Goal: Find specific page/section: Find specific page/section

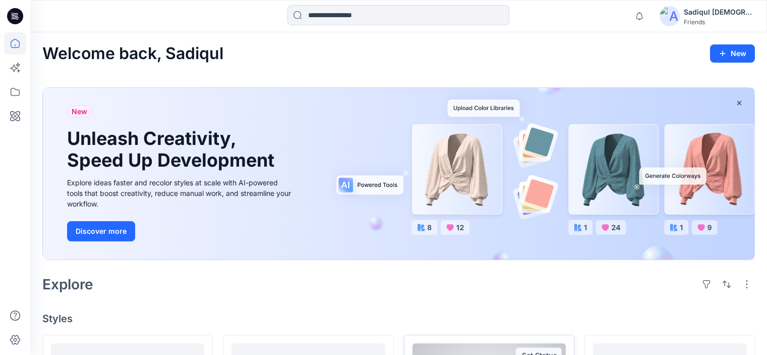
scroll to position [297, 0]
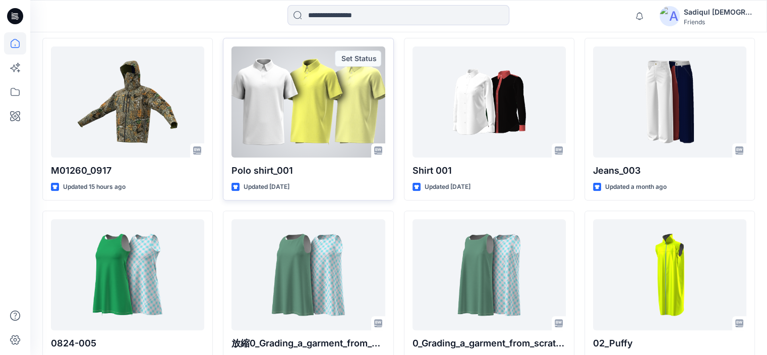
click at [309, 96] on div at bounding box center [308, 101] width 153 height 111
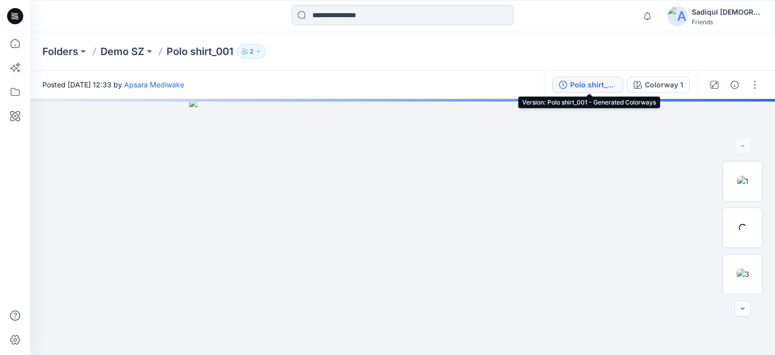
click at [588, 86] on div "Polo shirt_001 - Generated Colorways" at bounding box center [593, 84] width 46 height 11
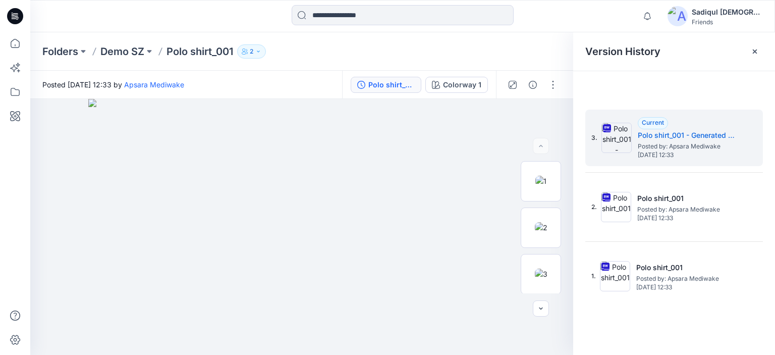
click at [259, 51] on icon "button" at bounding box center [258, 51] width 3 height 2
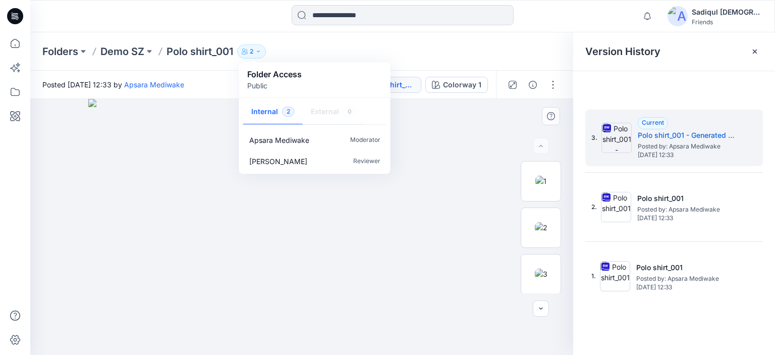
click at [218, 131] on img at bounding box center [301, 227] width 426 height 256
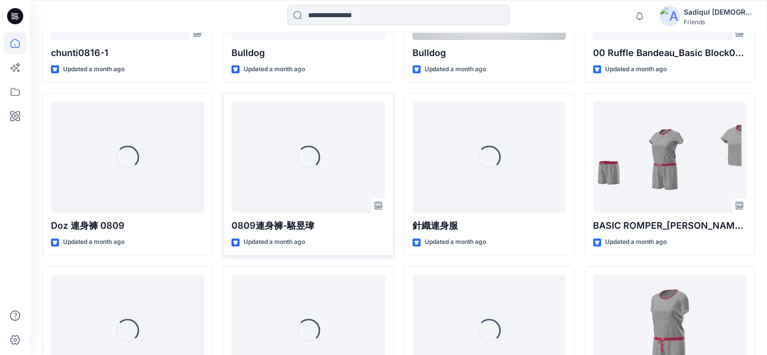
scroll to position [4563, 0]
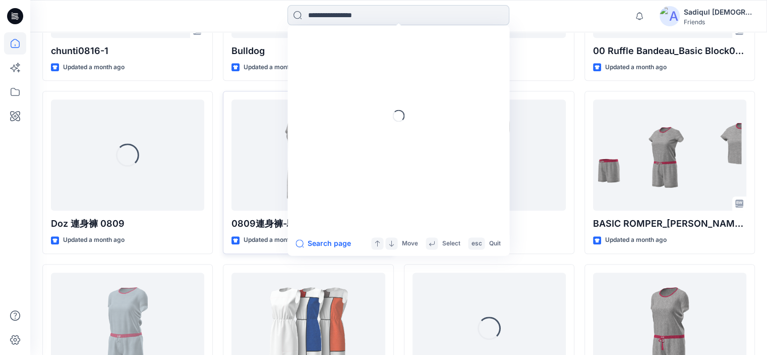
click at [381, 13] on input at bounding box center [399, 15] width 222 height 20
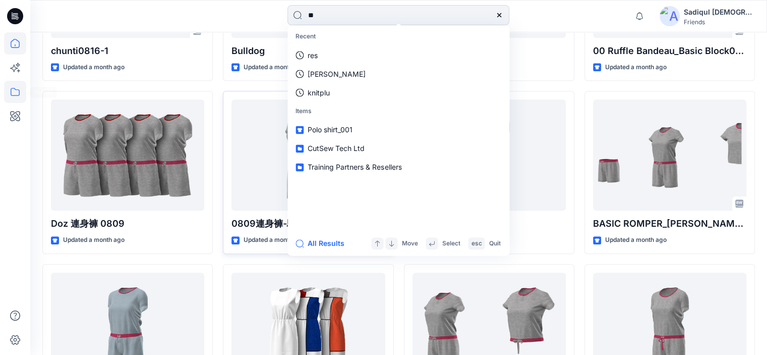
type input "**"
click at [11, 92] on icon at bounding box center [15, 92] width 9 height 8
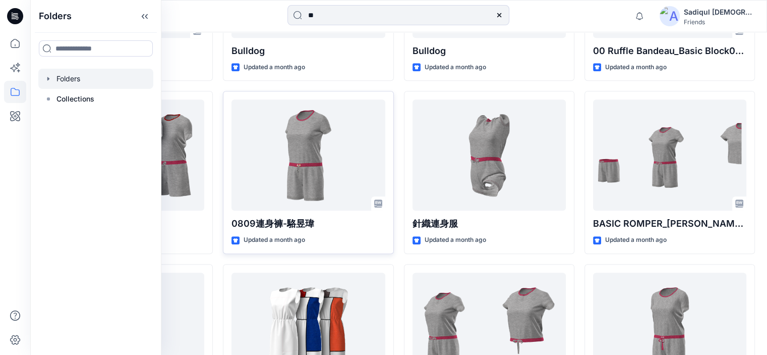
click at [86, 77] on div at bounding box center [95, 79] width 115 height 20
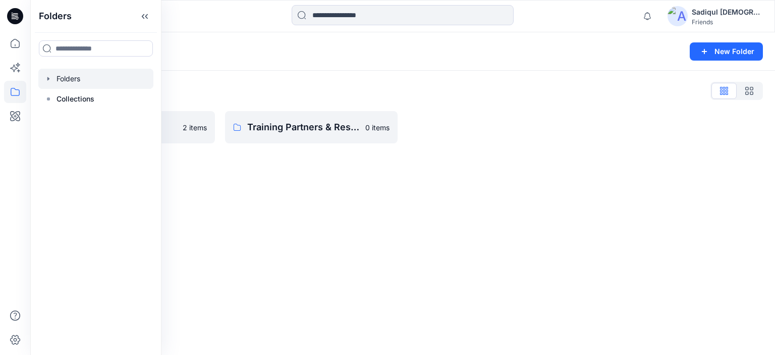
click at [468, 106] on div "Folders List CutSew Tech Ltd 2 items Training Partners & Resellers 0 items" at bounding box center [402, 113] width 745 height 85
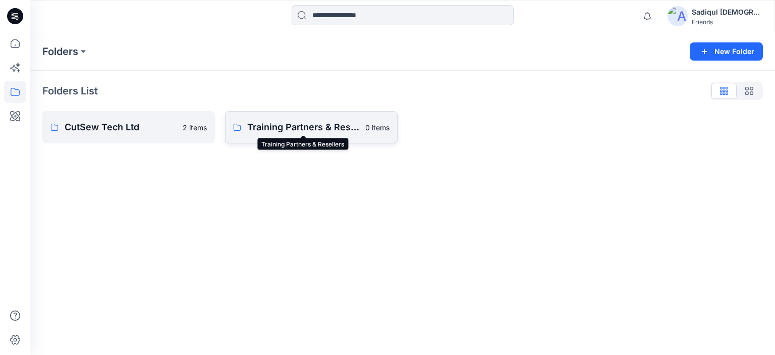
click at [284, 124] on p "Training Partners & Resellers" at bounding box center [303, 127] width 112 height 14
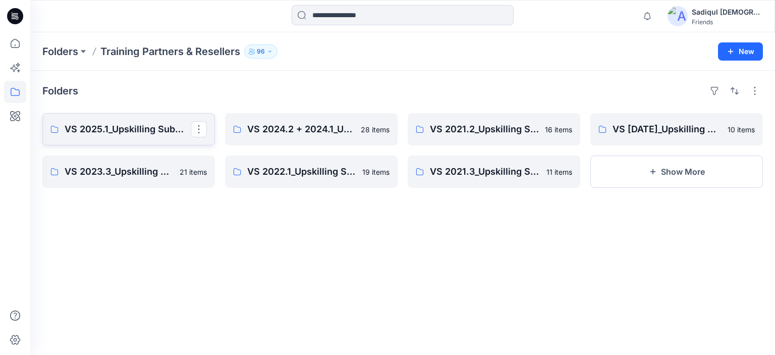
click at [155, 128] on p "VS 2025.1_Upskilling Submission Folder_Assessment: Part 2" at bounding box center [128, 129] width 126 height 14
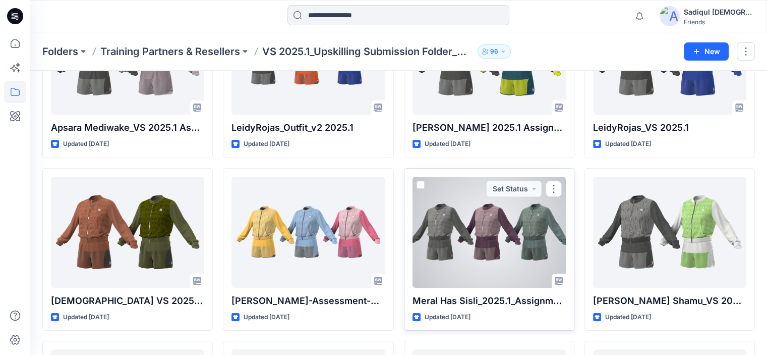
scroll to position [182, 0]
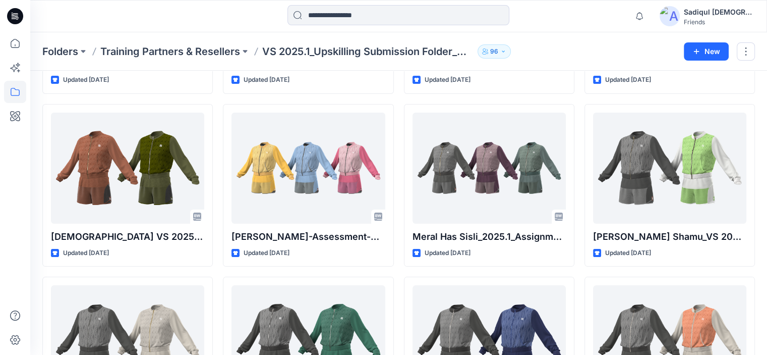
click at [504, 56] on button "96" at bounding box center [494, 51] width 33 height 14
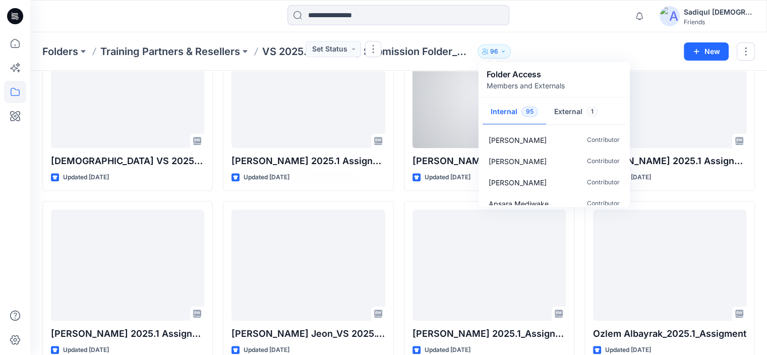
scroll to position [586, 0]
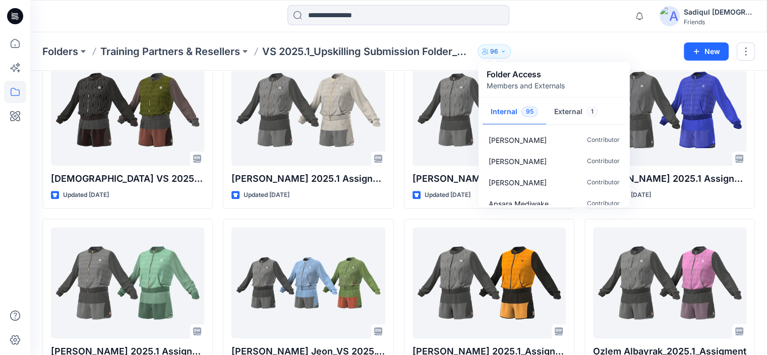
click at [581, 51] on div "Folders Training Partners & Resellers VS 2025.1_Upskilling Submission Folder_As…" at bounding box center [359, 51] width 634 height 14
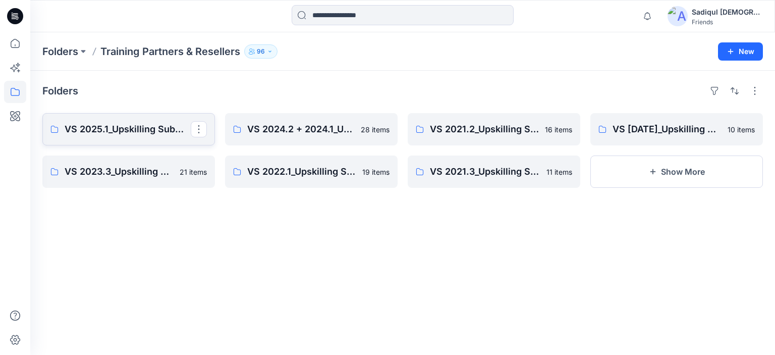
click at [138, 127] on p "VS 2025.1_Upskilling Submission Folder_Assessment: Part 2" at bounding box center [128, 129] width 126 height 14
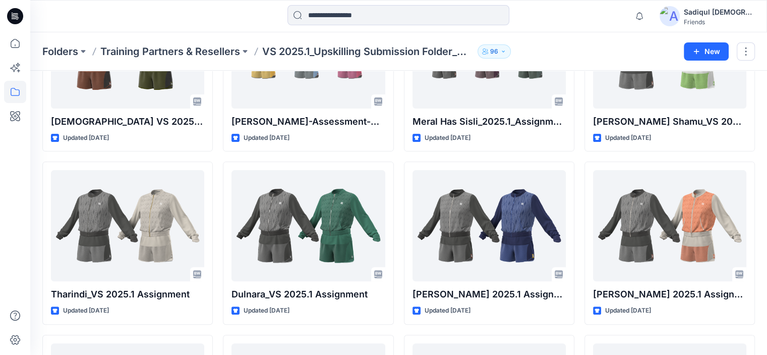
scroll to position [303, 0]
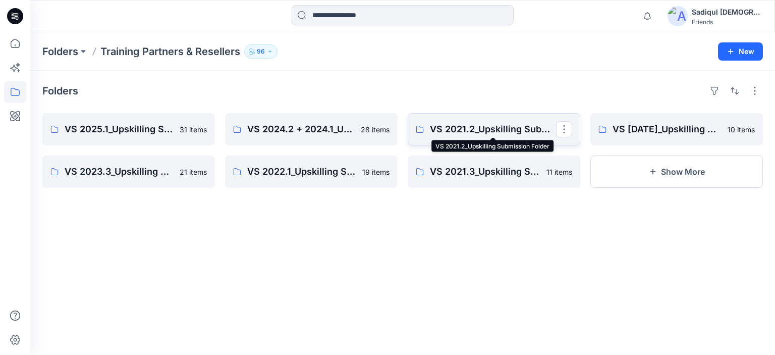
click at [491, 131] on p "VS 2021.2_Upskilling Submission Folder" at bounding box center [493, 129] width 126 height 14
